Goal: Transaction & Acquisition: Purchase product/service

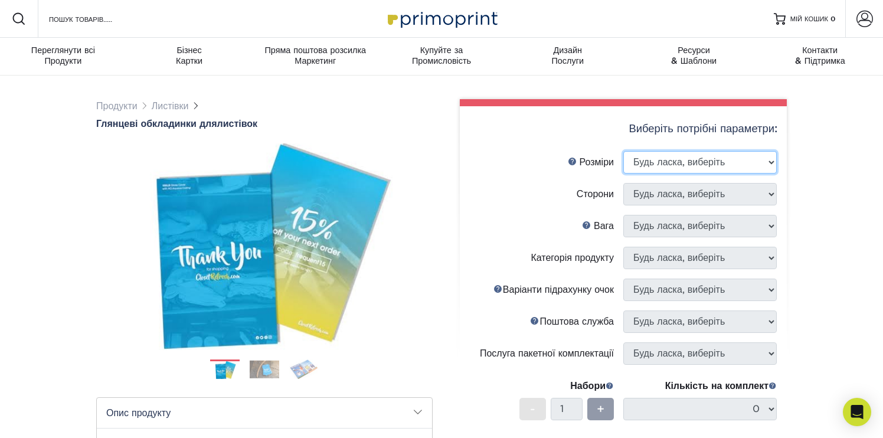
click at [675, 155] on select "Будь ласка, виберіть 2 дюйми x 8 дюймів 3" x 4" 3 дюйми x 5 дюймів 3,5 дюйма x …" at bounding box center [699, 162] width 153 height 22
click at [693, 164] on select "Будь ласка, виберіть 2 дюйми x 8 дюймів 3" x 4" 3 дюйми x 5 дюймів 3,5 дюйма x …" at bounding box center [699, 162] width 153 height 22
select select "4.00x6.00"
click at [623, 151] on select "Будь ласка, виберіть 2 дюйми x 8 дюймів 3" x 4" 3 дюйми x 5 дюймів 3,5 дюйма x …" at bounding box center [699, 162] width 153 height 22
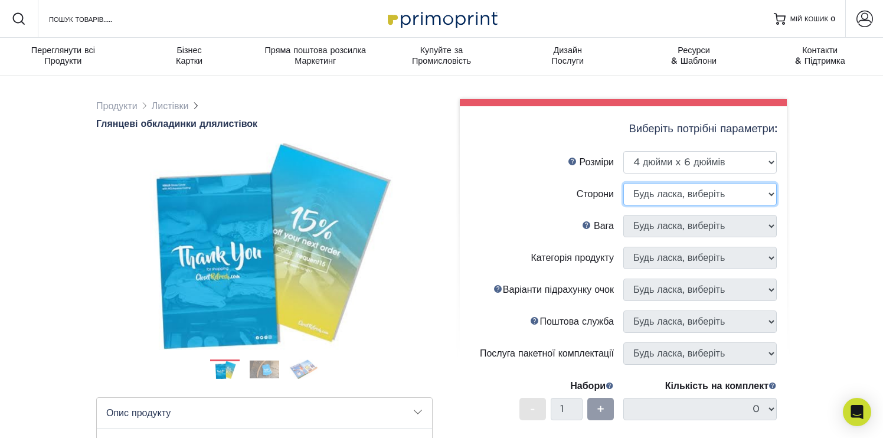
click at [676, 197] on select "Будь ласка, виберіть Друк з обох сторін Друкувати лише передню частину" at bounding box center [699, 194] width 153 height 22
select select "32d3c223-f82c-492b-b915-ba065a00862f"
click at [623, 183] on select "Будь ласка, виберіть Друк з обох сторін Друкувати лише передню частину" at bounding box center [699, 194] width 153 height 22
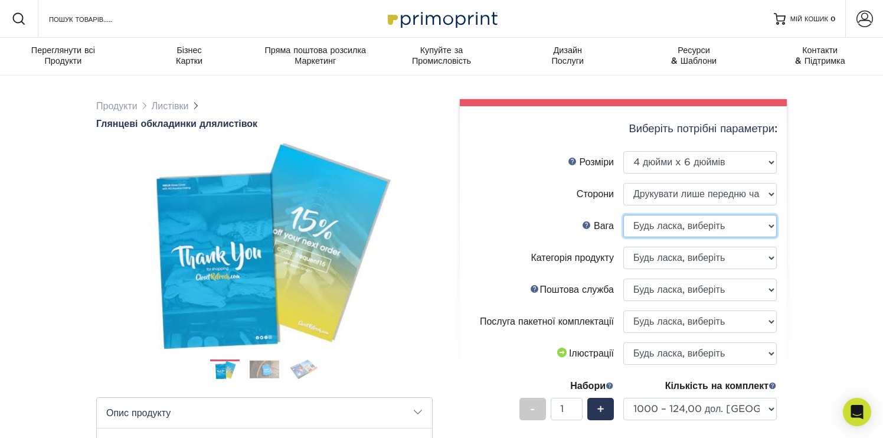
click at [685, 224] on select "Будь ласка, виберіть 100 фунтів" at bounding box center [699, 226] width 153 height 22
select select "100LB"
click at [623, 215] on select "Будь ласка, виберіть 100 фунтів" at bounding box center [699, 226] width 153 height 22
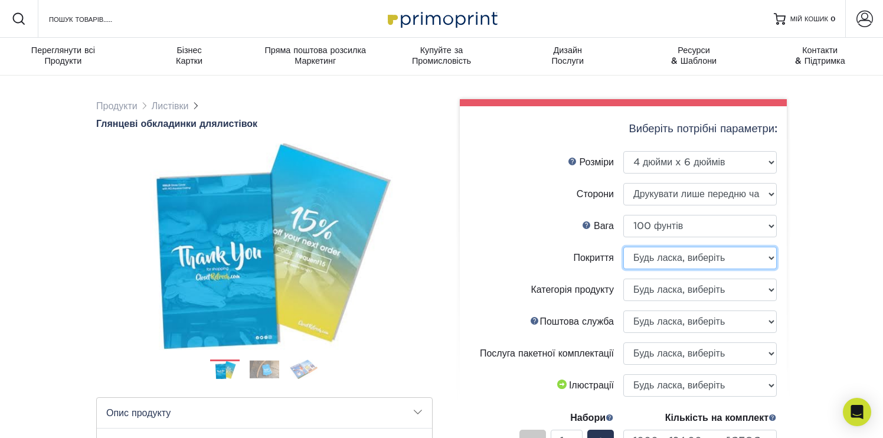
click at [684, 264] on select at bounding box center [699, 258] width 153 height 22
click at [623, 247] on select at bounding box center [699, 258] width 153 height 22
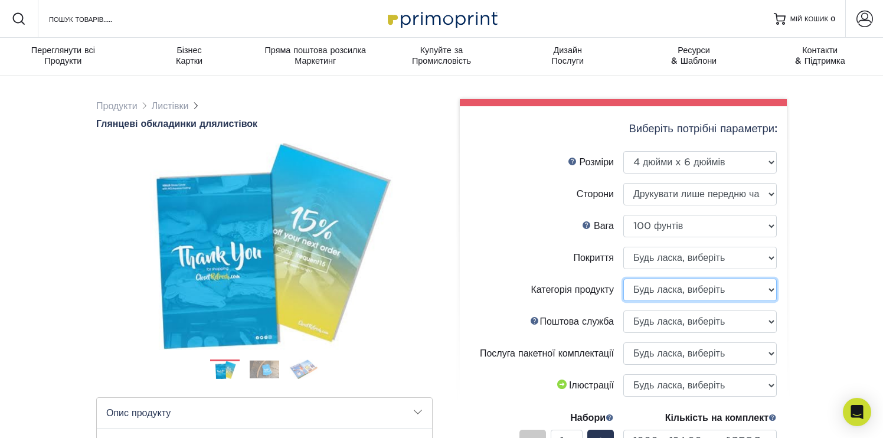
click at [689, 290] on select "Будь ласка, виберіть Листівки" at bounding box center [699, 290] width 153 height 22
select select "9b7272e0-d6c8-4c3c-8e97-d3a1bcdab858"
click at [623, 279] on select "Будь ласка, виберіть Листівки" at bounding box center [699, 290] width 153 height 22
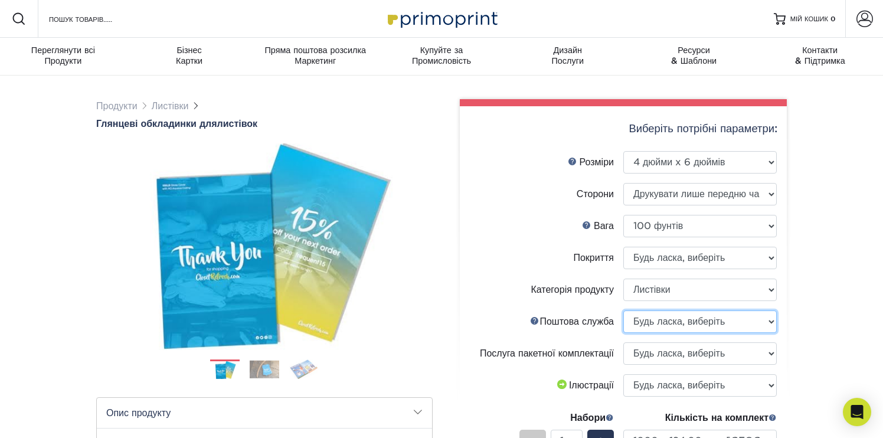
click at [672, 321] on select "Будь ласка, виберіть Немає послуги прямої поштової розсилки Ні, я надішлю пошто…" at bounding box center [699, 321] width 153 height 22
click at [623, 310] on select "Будь ласка, виберіть Немає послуги прямої поштової розсилки Ні, я надішлю пошто…" at bounding box center [699, 321] width 153 height 22
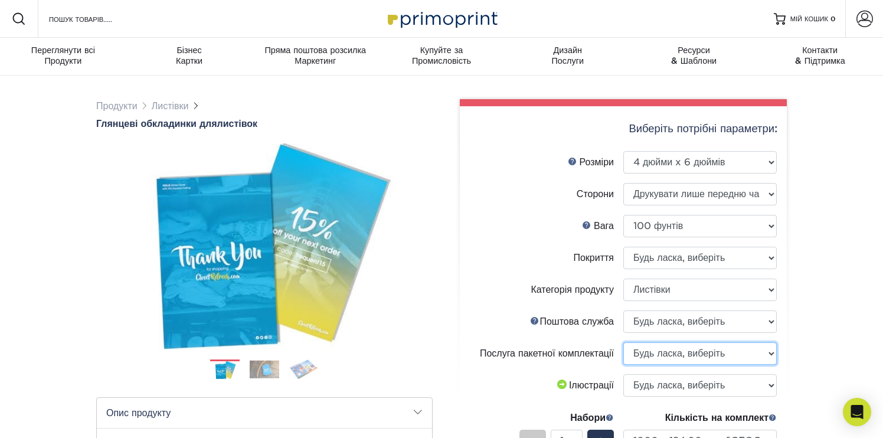
click at [666, 356] on select "Будь ласка, виберіть Без пакетних послуг Так, пакети по 50 (+2 дні) Так, пакети…" at bounding box center [699, 353] width 153 height 22
click at [623, 342] on select "Будь ласка, виберіть Без пакетних послуг Так, пакети по 50 (+2 дні) Так, пакети…" at bounding box center [699, 353] width 153 height 22
click at [666, 356] on select "Будь ласка, виберіть Без пакетних послуг Так, пакети по 50 (+2 дні) Так, пакети…" at bounding box center [699, 353] width 153 height 22
select select "58689abb-25c0-461c-a4c3-a80b627d6649"
click at [623, 342] on select "Будь ласка, виберіть Без пакетних послуг Так, пакети по 50 (+2 дні) Так, пакети…" at bounding box center [699, 353] width 153 height 22
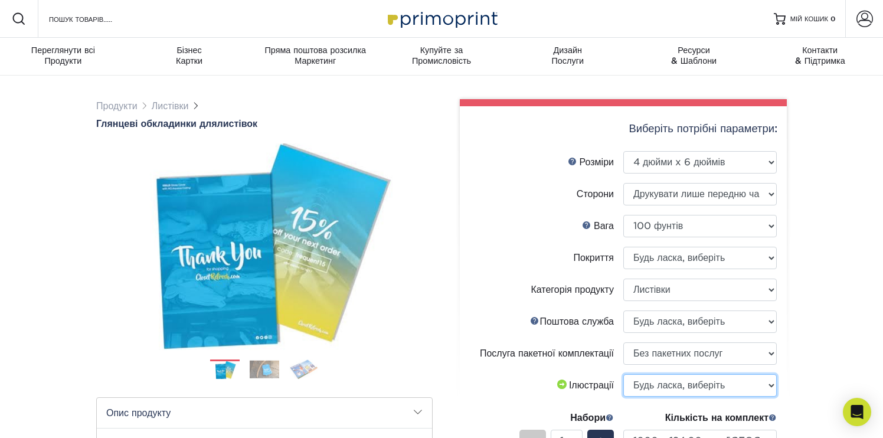
click at [673, 390] on select "Будь ласка, виберіть Я завантажу файли Мені потрібен дизайн - 150 доларів" at bounding box center [699, 385] width 153 height 22
select select "upload"
click at [623, 374] on select "Будь ласка, виберіть Я завантажу файли Мені потрібен дизайн - 150 доларів" at bounding box center [699, 385] width 153 height 22
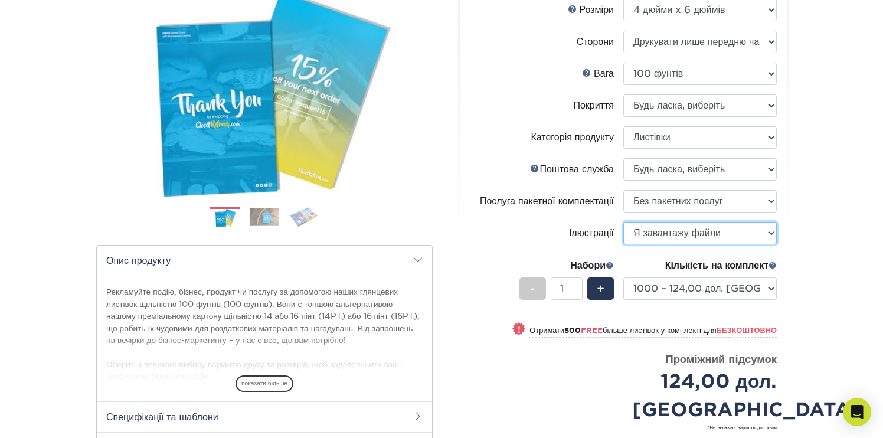
scroll to position [163, 0]
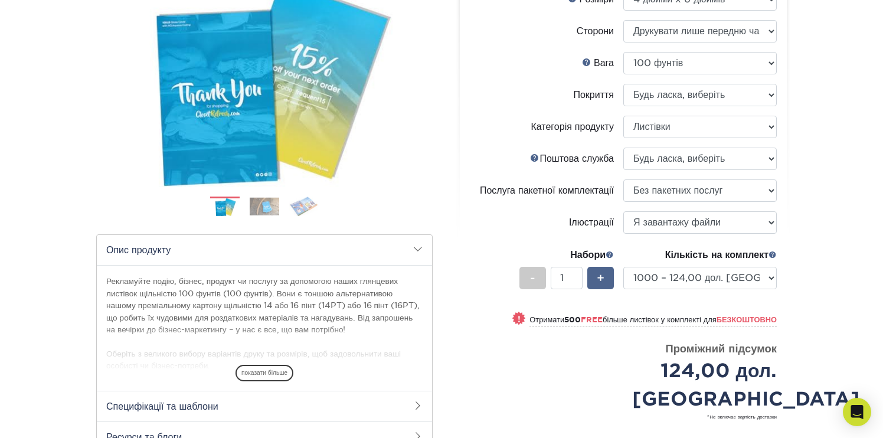
click at [601, 280] on font "+" at bounding box center [601, 278] width 8 height 14
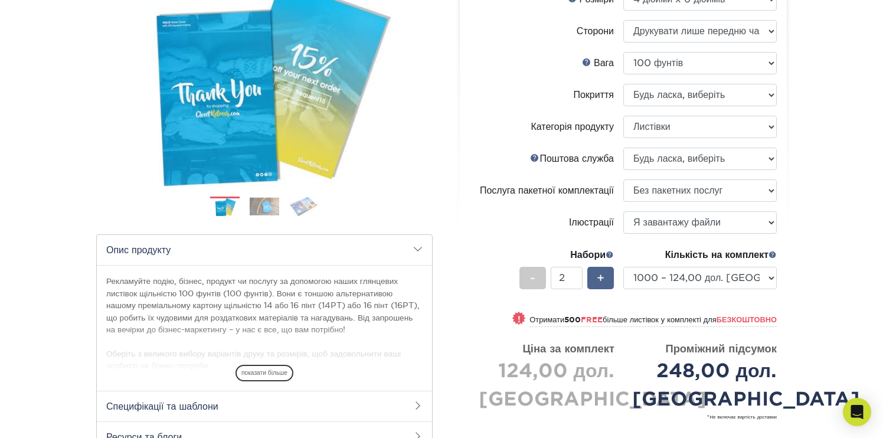
click at [601, 280] on font "+" at bounding box center [601, 278] width 8 height 14
click at [536, 280] on div "-" at bounding box center [532, 278] width 27 height 22
type input "1"
click at [536, 280] on div "-" at bounding box center [532, 278] width 27 height 22
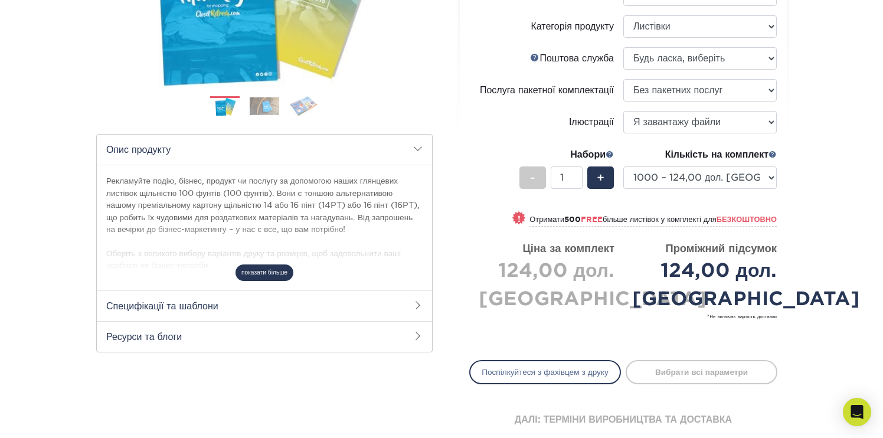
scroll to position [267, 0]
